Goal: Transaction & Acquisition: Book appointment/travel/reservation

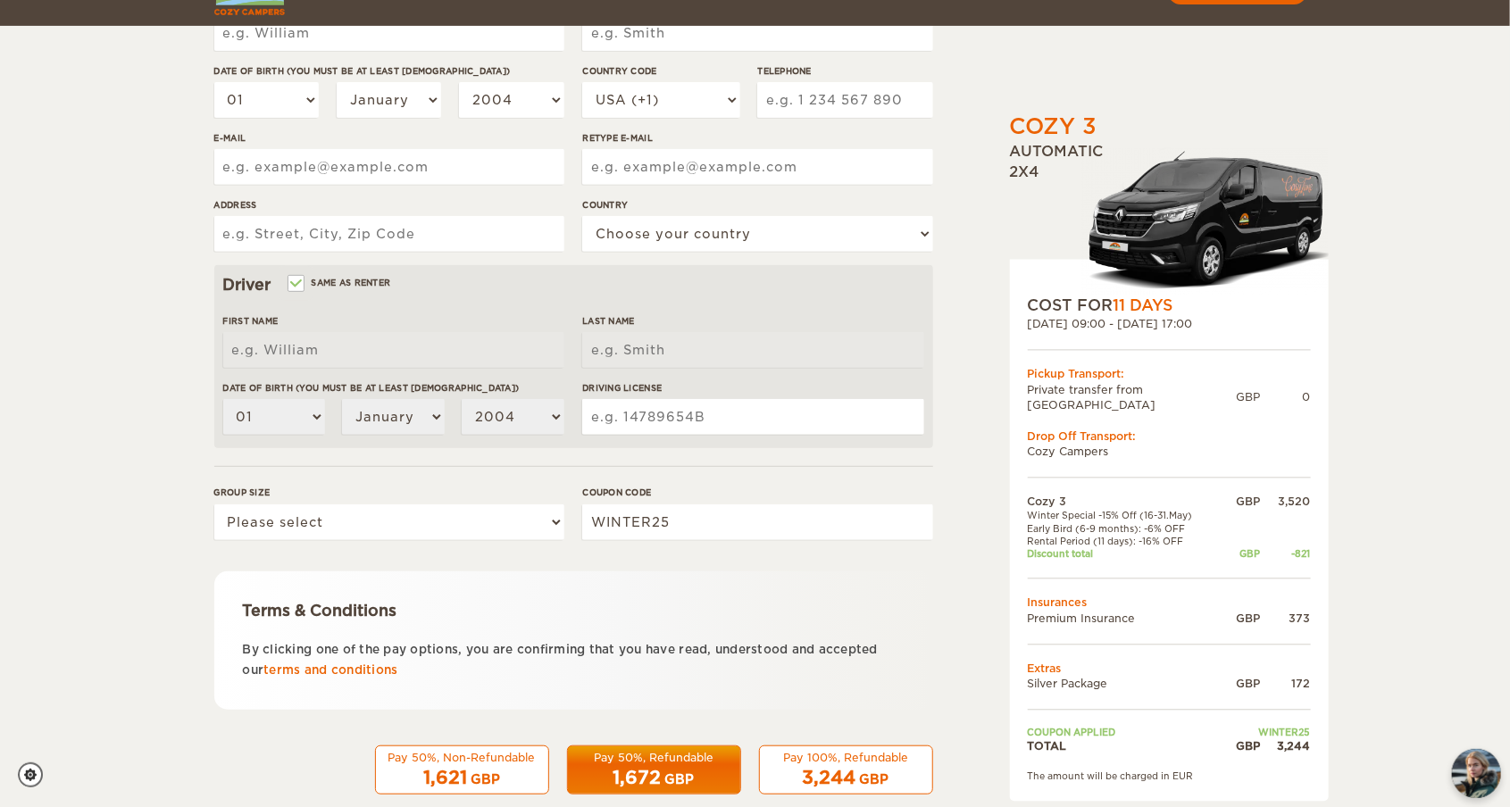
scroll to position [354, 0]
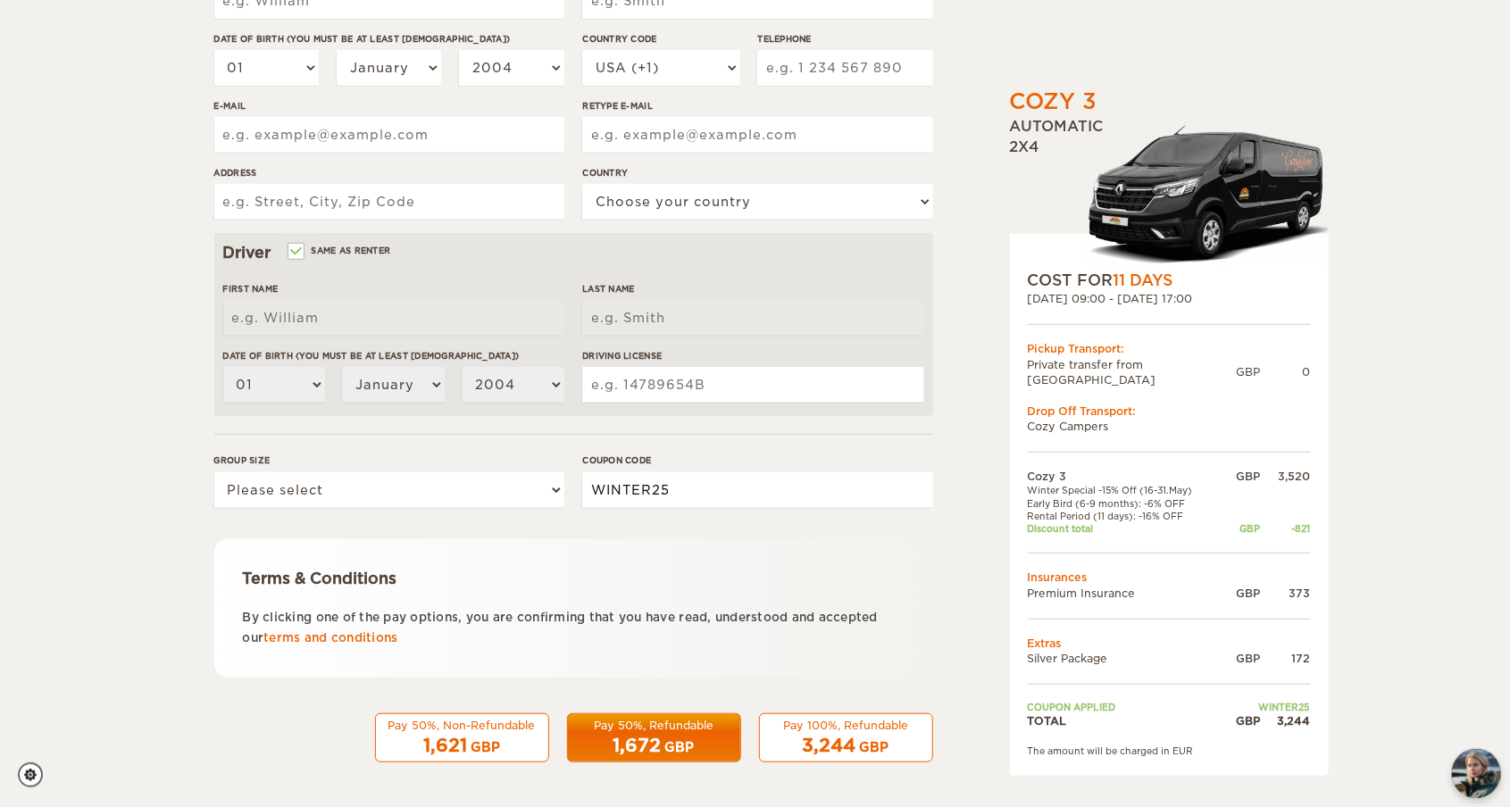
click at [742, 505] on input "WINTER25" at bounding box center [757, 490] width 350 height 36
click at [719, 496] on input "WINTER25" at bounding box center [757, 490] width 350 height 36
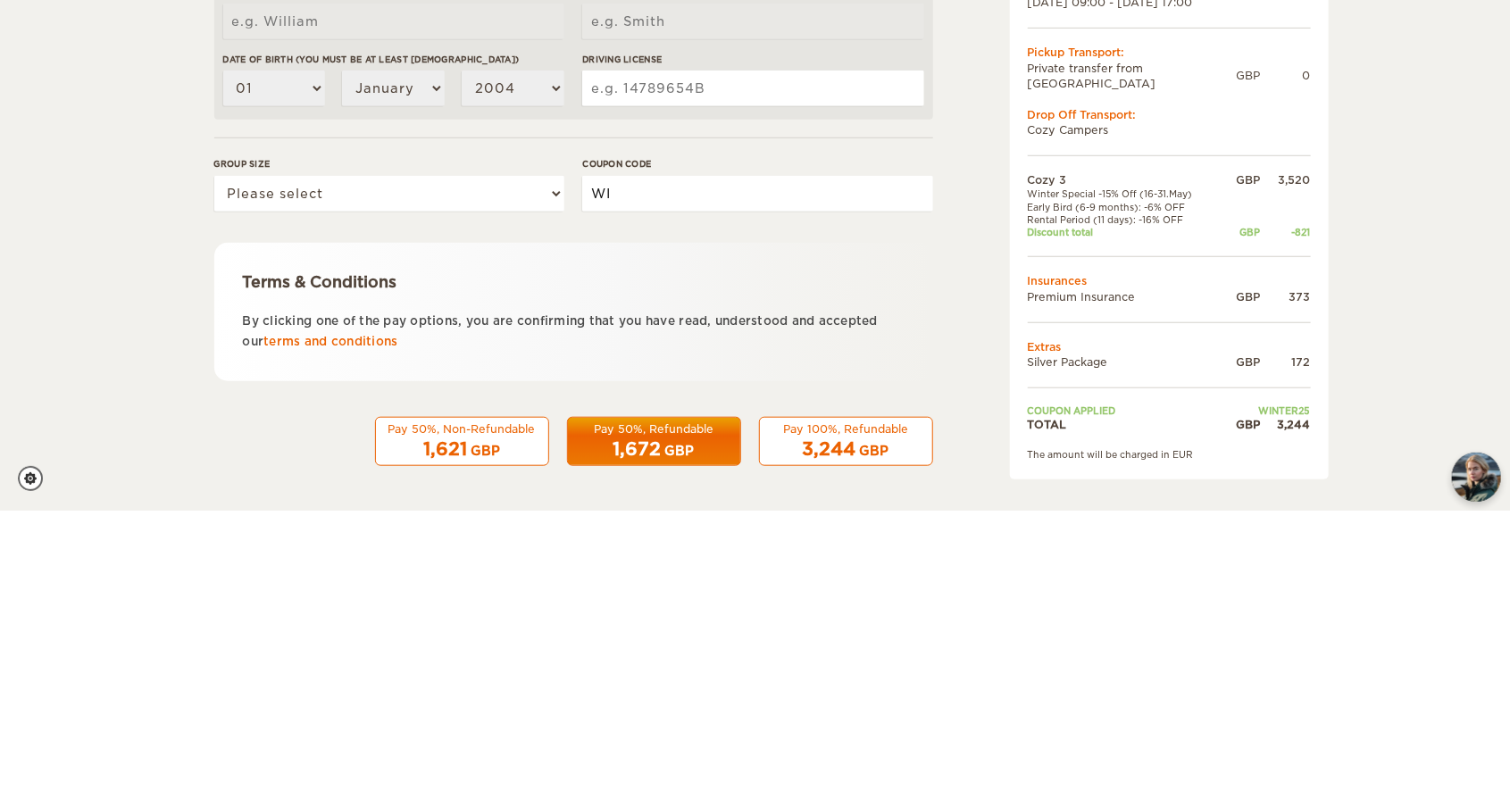
type input "W"
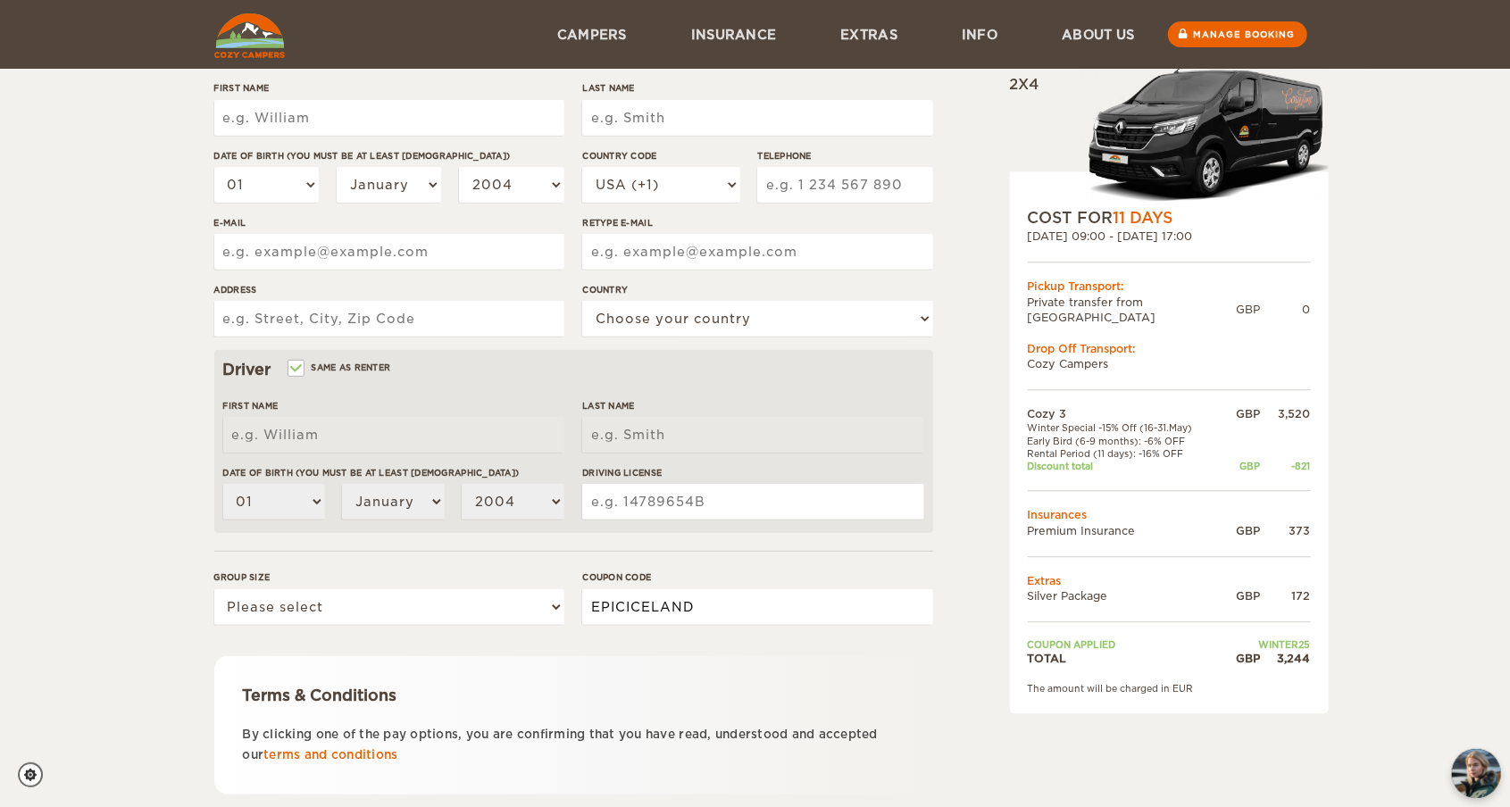
scroll to position [0, 0]
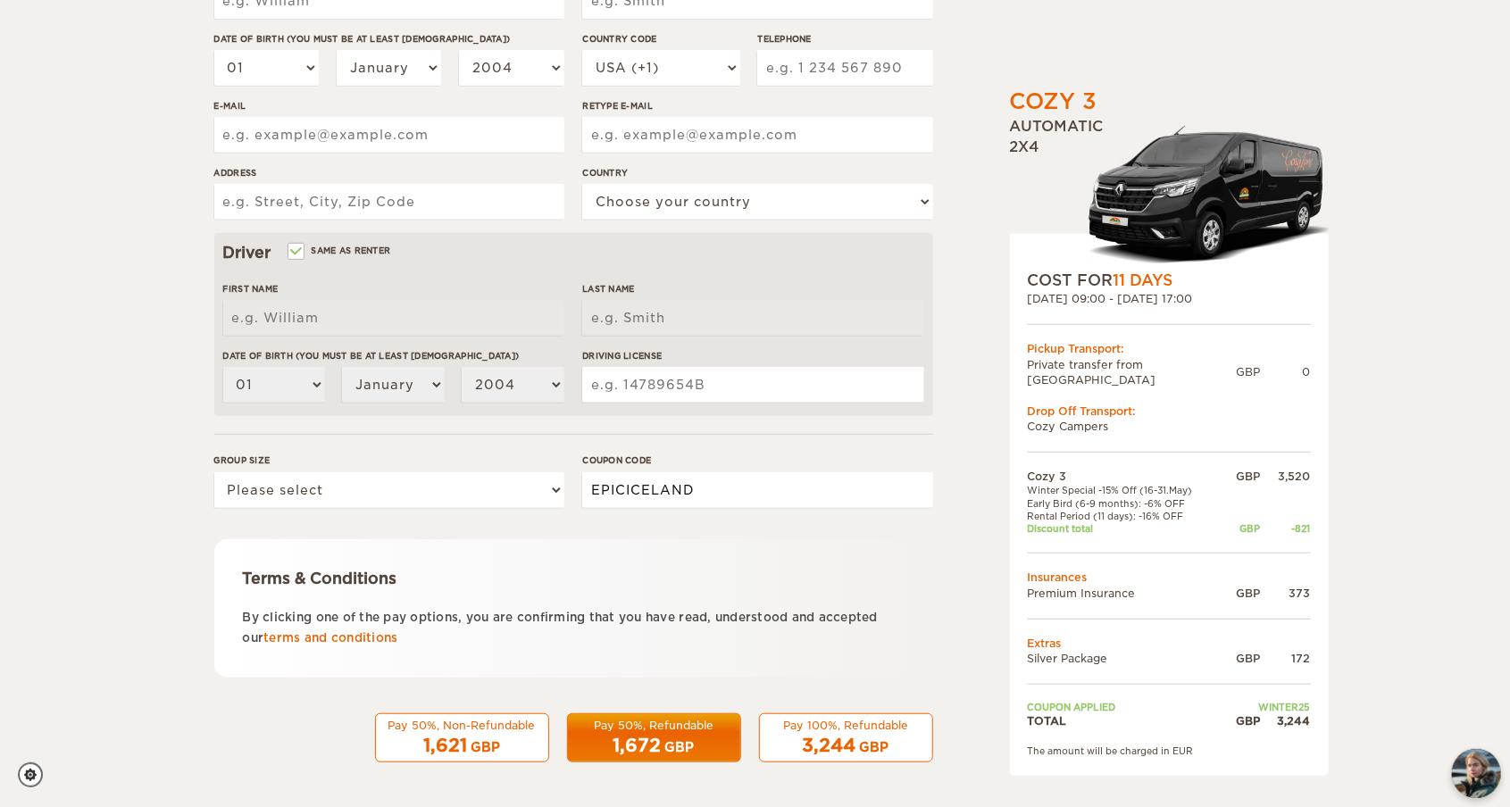
click at [754, 491] on input "EPICICELAND" at bounding box center [757, 490] width 350 height 36
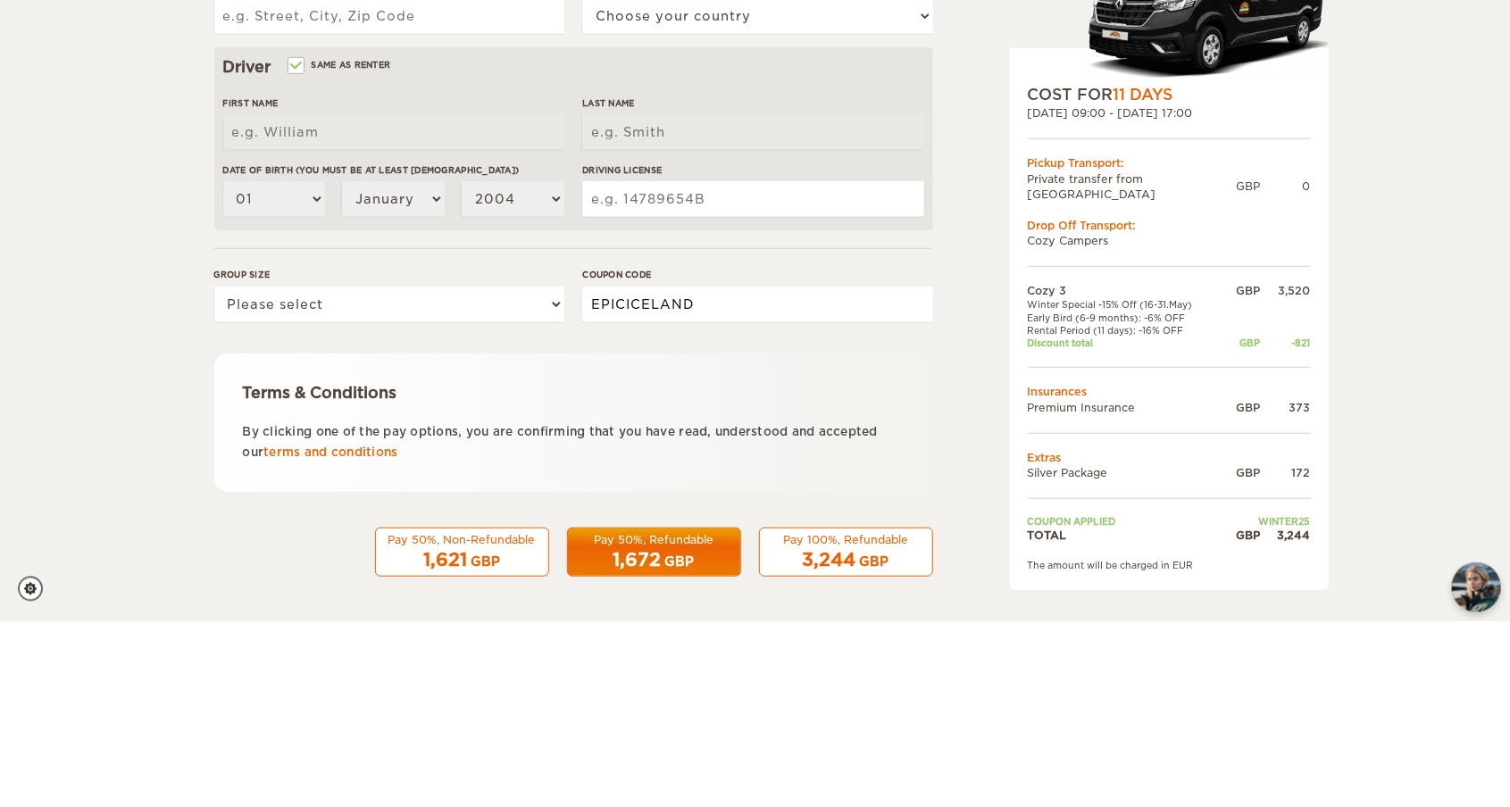
scroll to position [354, 0]
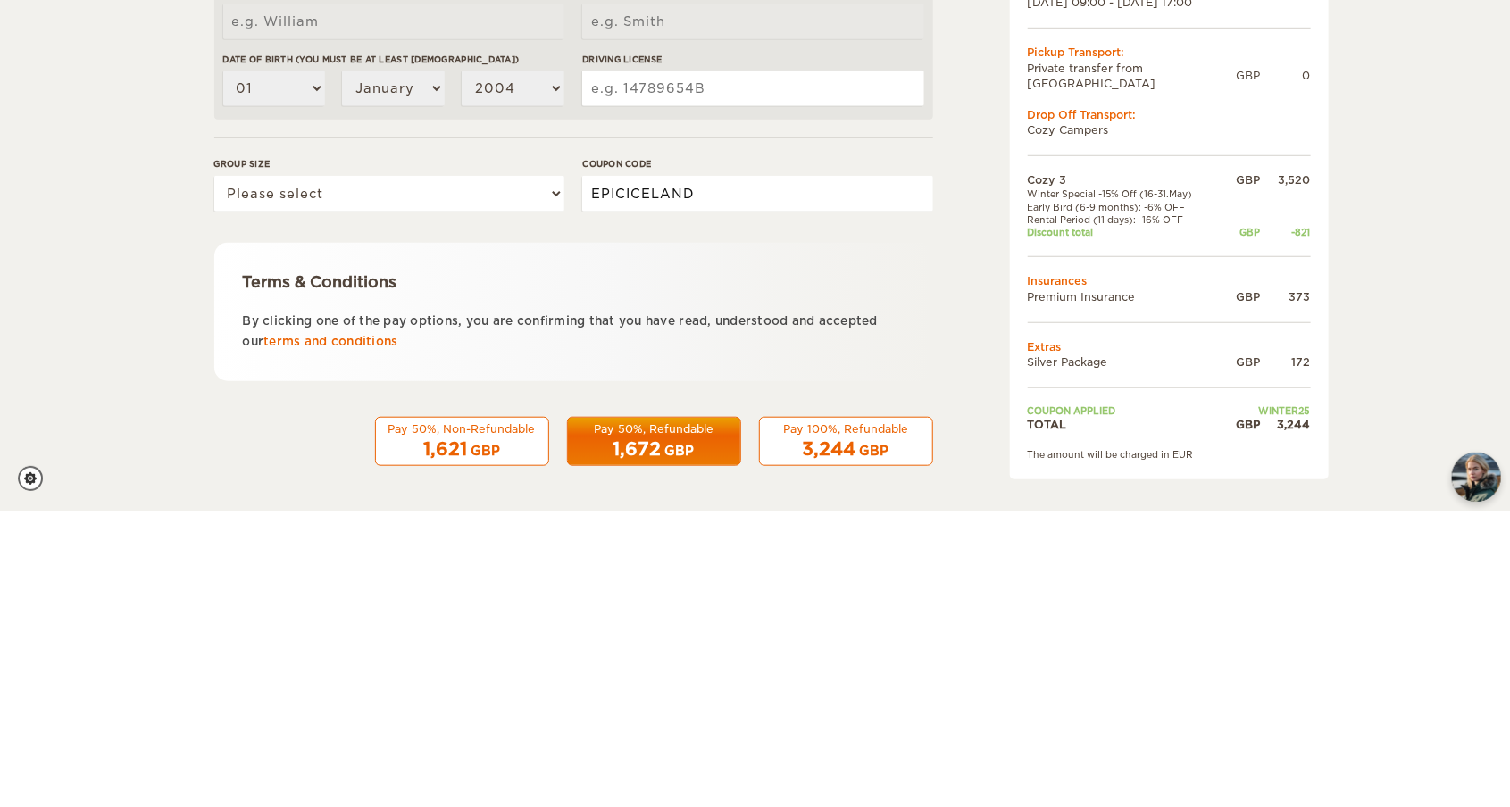
type input "EPICICELAND"
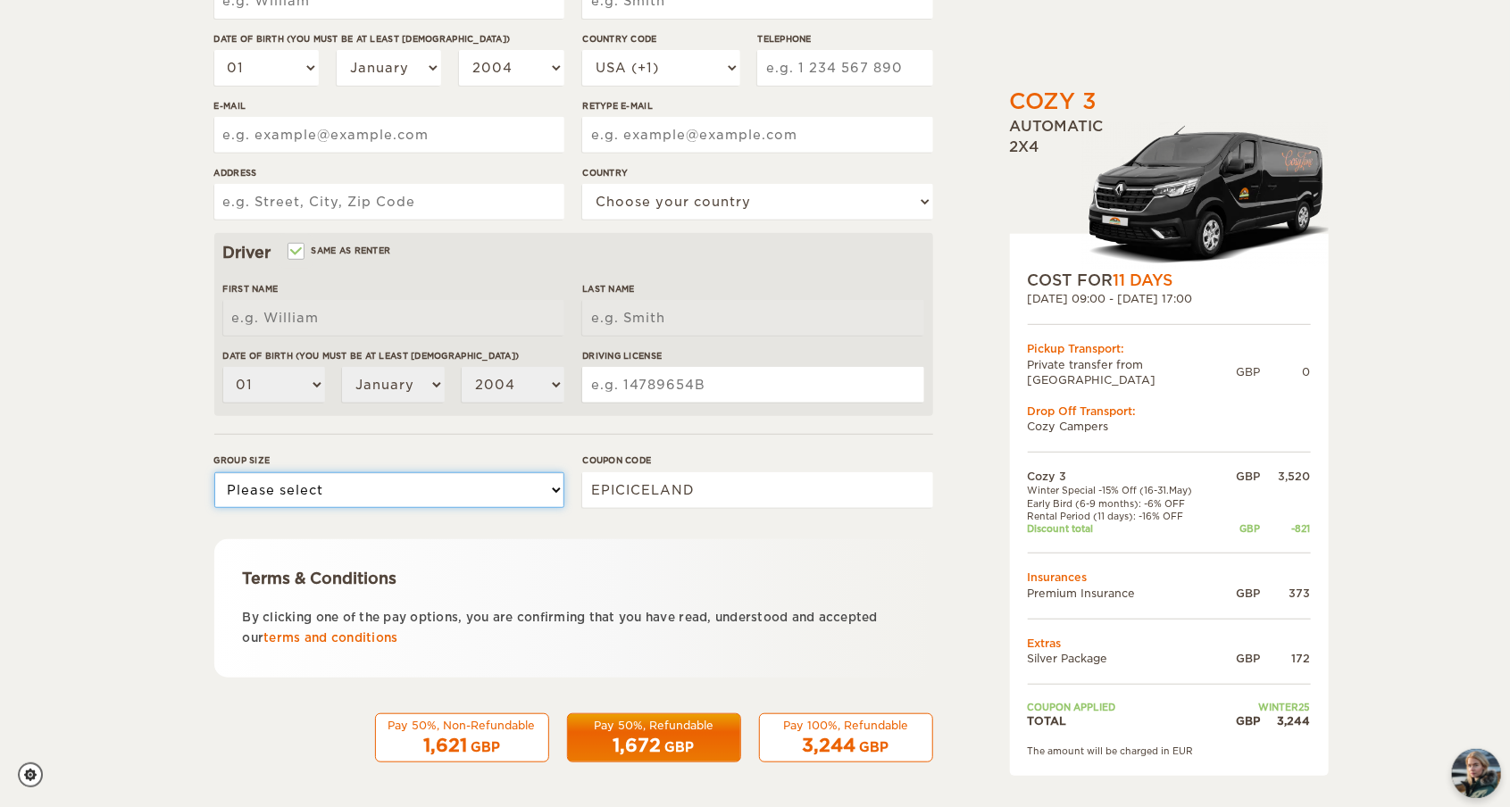
click at [417, 491] on select "Please select 1 2 3" at bounding box center [389, 490] width 350 height 36
select select "2"
click at [214, 472] on select "Please select 1 2 3" at bounding box center [389, 490] width 350 height 36
click at [1354, 637] on div "Cozy 3 Expand Collapse Total 3,244 GBP Automatic 2x4 COST FOR 11 Days 30. May 2…" at bounding box center [755, 226] width 1510 height 1161
click at [1418, 630] on div "Cozy 3 Expand Collapse Total 3,244 GBP Automatic 2x4 COST FOR 11 Days 30. May 2…" at bounding box center [755, 226] width 1510 height 1161
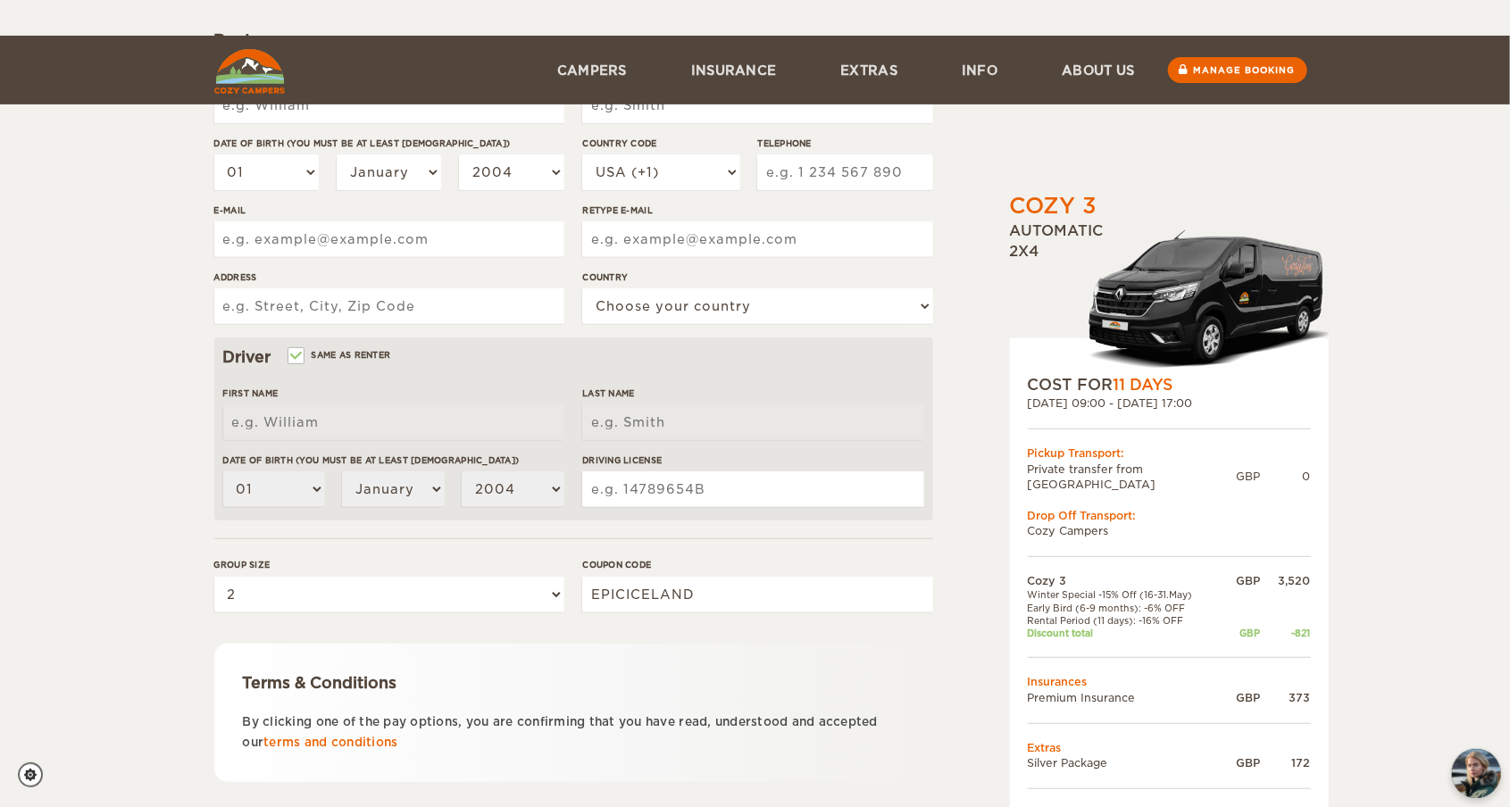
scroll to position [0, 0]
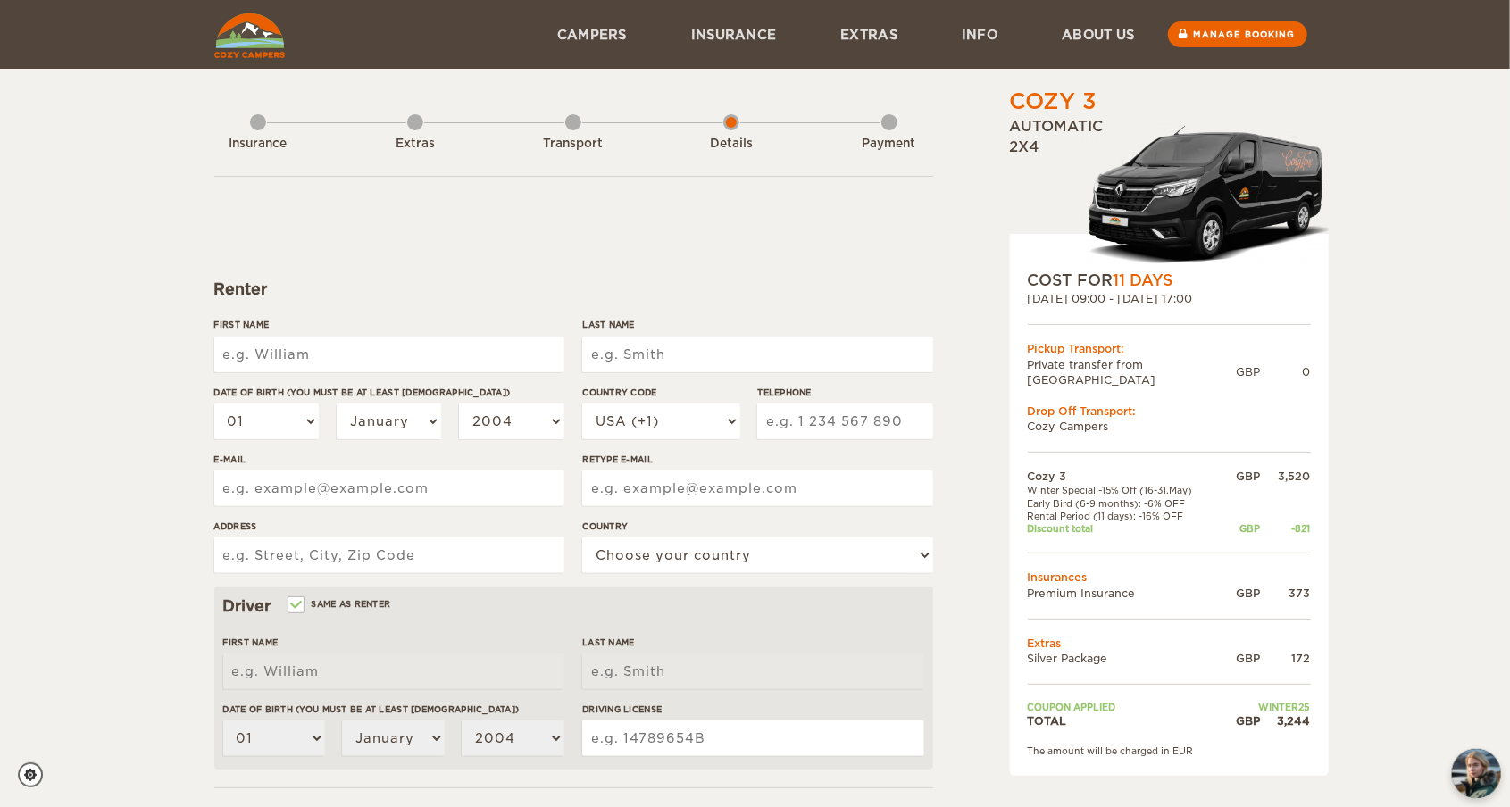
click at [271, 126] on div "Insurance Extras Transport Details Payment" at bounding box center [573, 132] width 719 height 90
click at [263, 126] on div "Insurance" at bounding box center [258, 139] width 16 height 71
click at [251, 140] on div "Insurance" at bounding box center [258, 144] width 98 height 17
